Goal: Check status: Check status

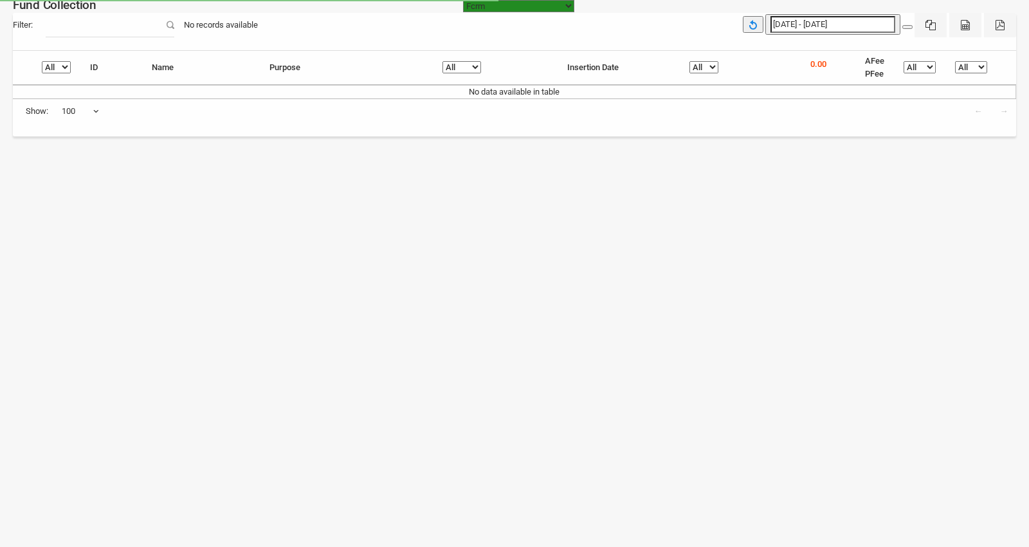
select select "[URL][DOMAIN_NAME]"
select select "100"
type input "[DATE]"
click at [793, 22] on input "[DATE] - [DATE]" at bounding box center [833, 24] width 125 height 17
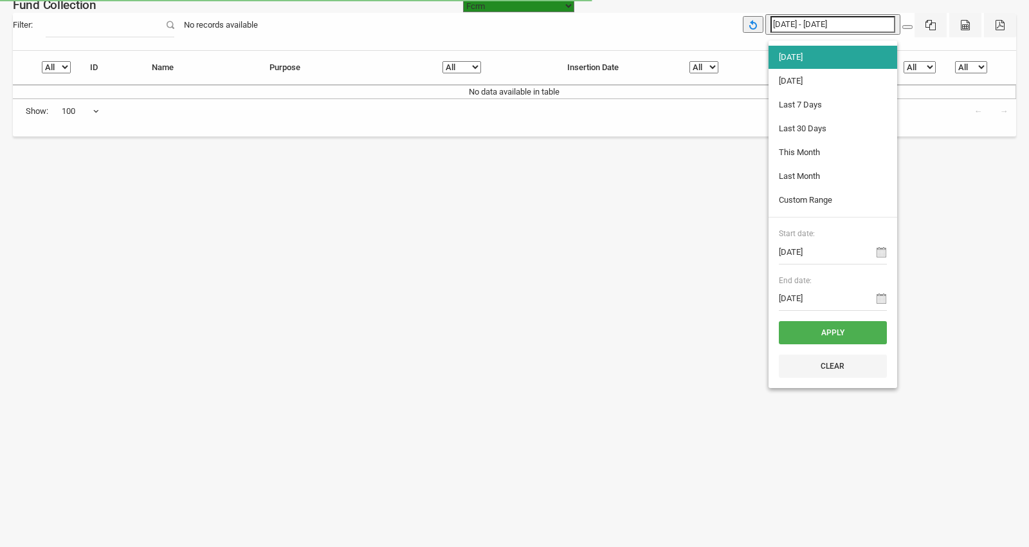
type input "[DATE]"
click at [790, 78] on li "[DATE]" at bounding box center [833, 80] width 129 height 23
type input "[DATE] - [DATE]"
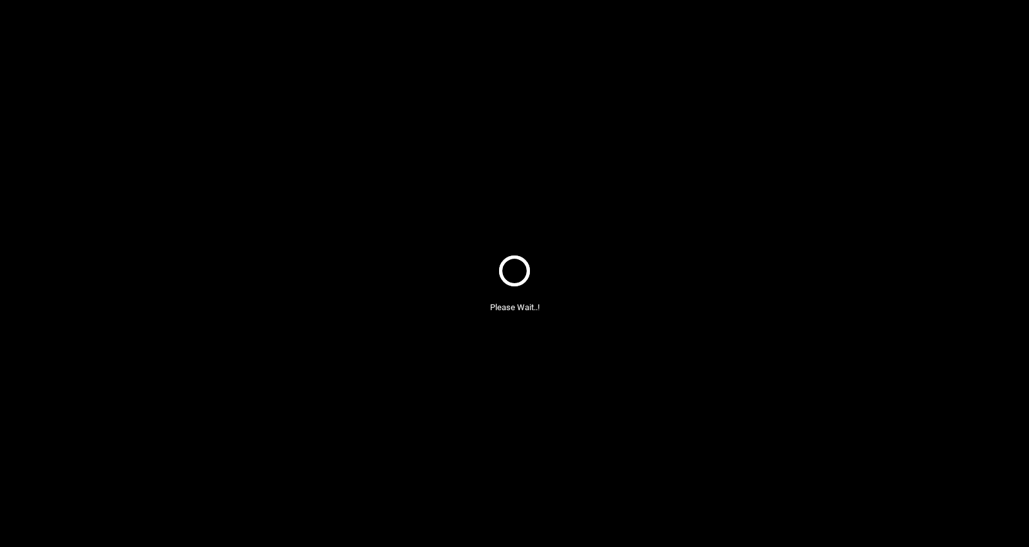
select select "100"
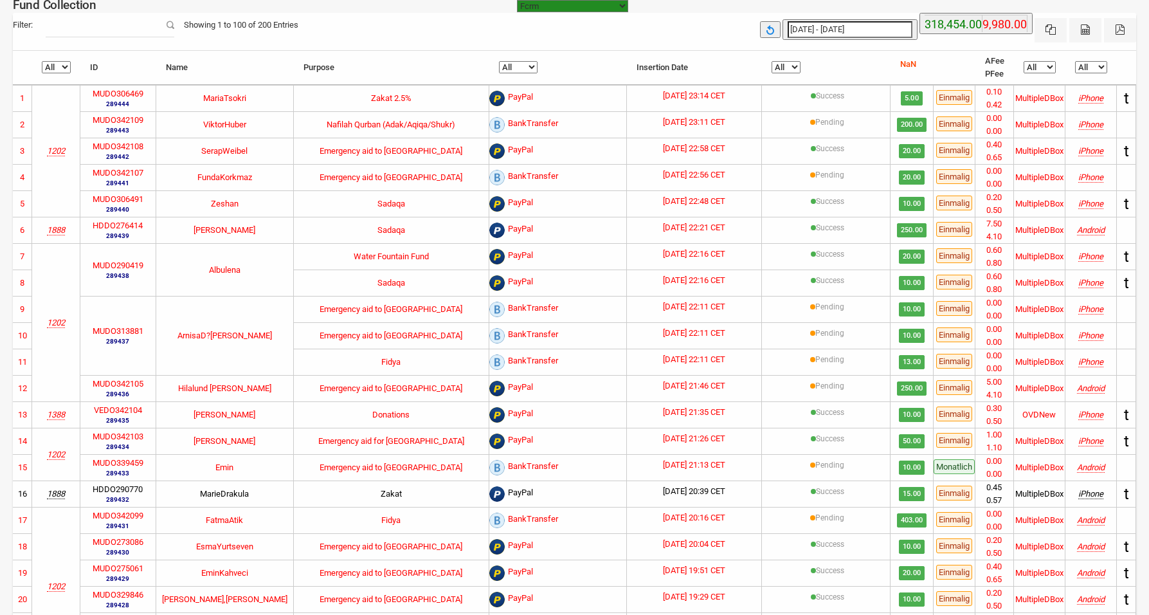
select select "100"
click at [792, 60] on th "All Pending Refund Resolved Success" at bounding box center [826, 68] width 129 height 34
click at [789, 64] on select "All Pending Refund Resolved Success" at bounding box center [786, 67] width 29 height 12
select select "Refund Resolved"
click at [782, 61] on select "All Pending Refund Resolved Success" at bounding box center [786, 67] width 29 height 12
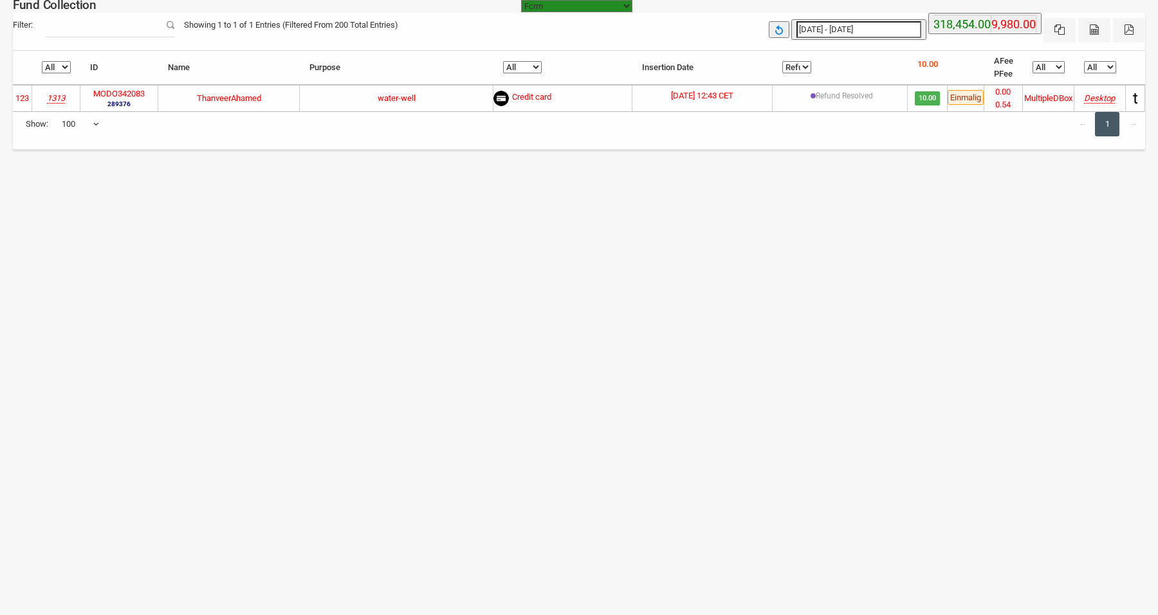
type input "[DATE]"
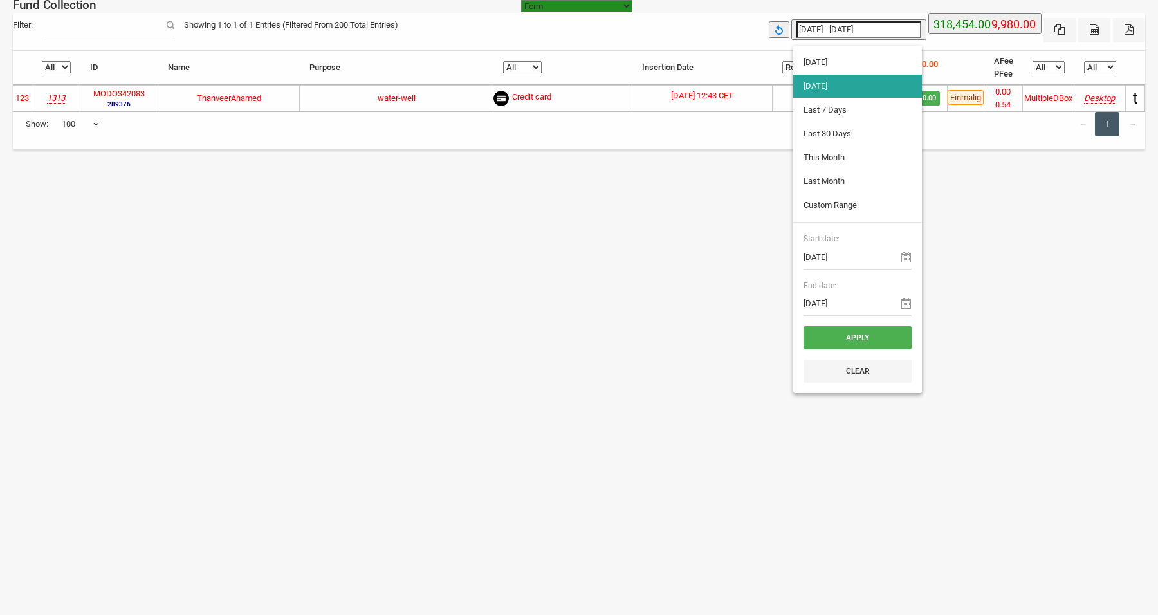
click at [864, 28] on input "[DATE] - [DATE]" at bounding box center [858, 29] width 125 height 17
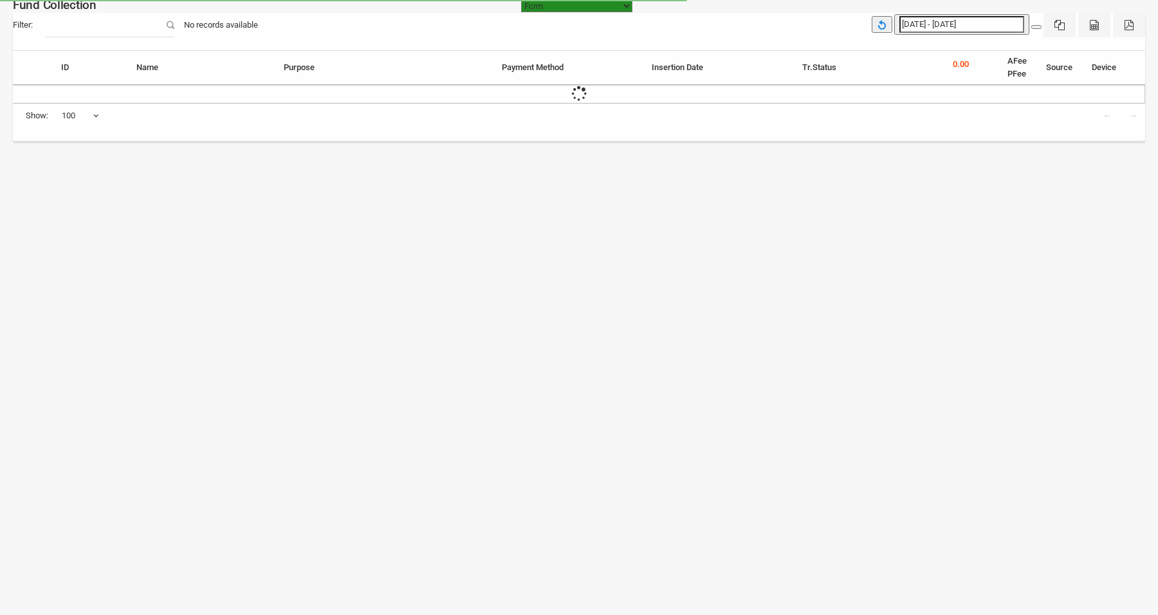
select select "100"
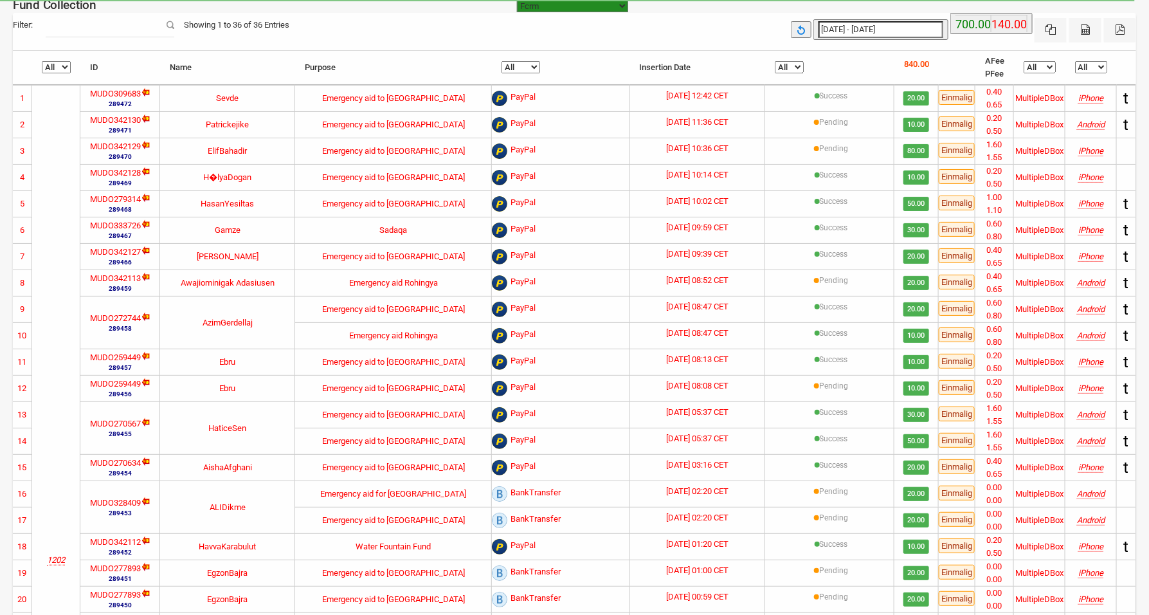
type input "[DATE]"
click at [845, 29] on input "27-09-2025 - 27-09-2025" at bounding box center [881, 29] width 125 height 17
